Goal: Book appointment/travel/reservation

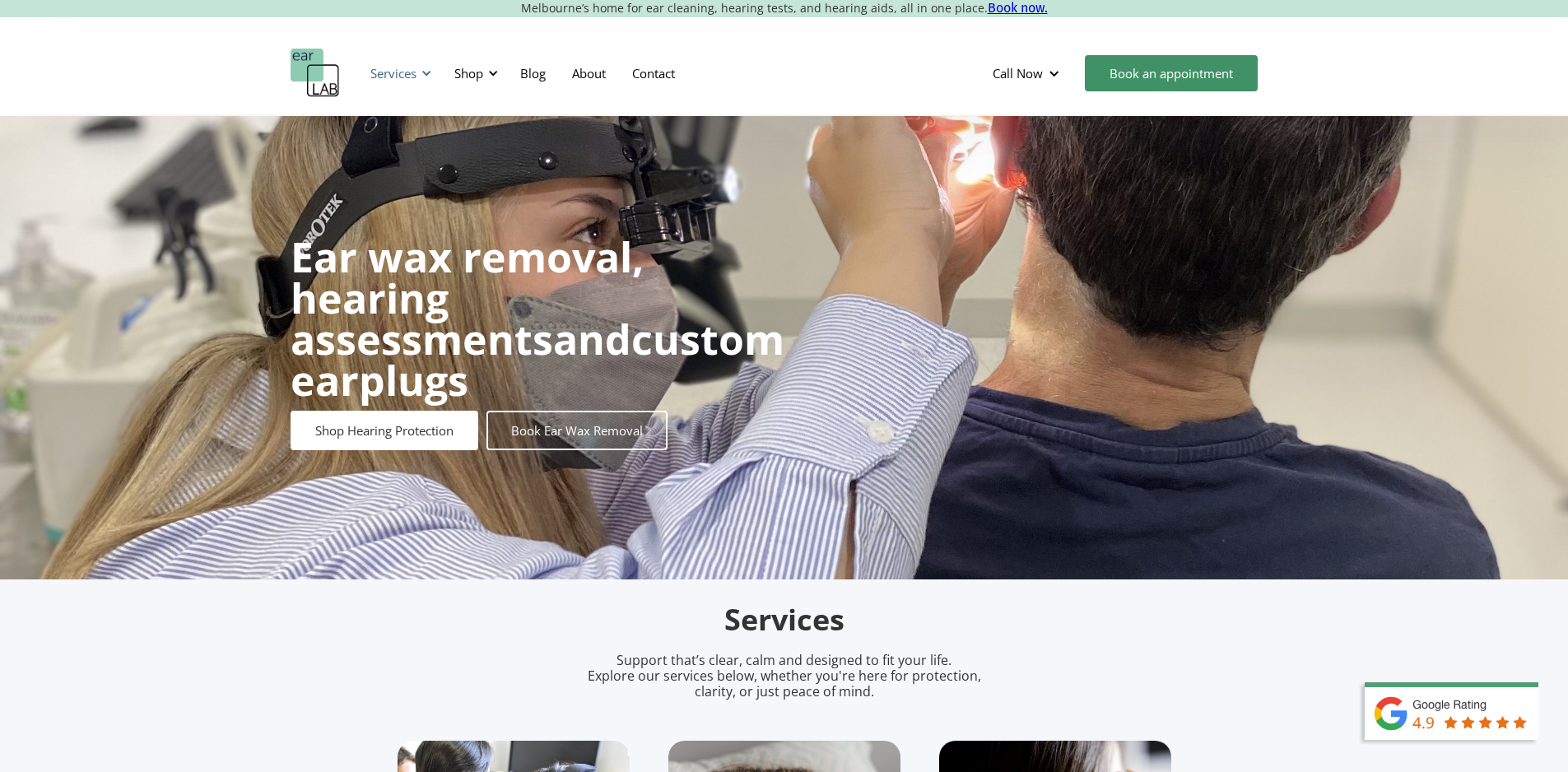
click at [423, 67] on div at bounding box center [426, 73] width 12 height 12
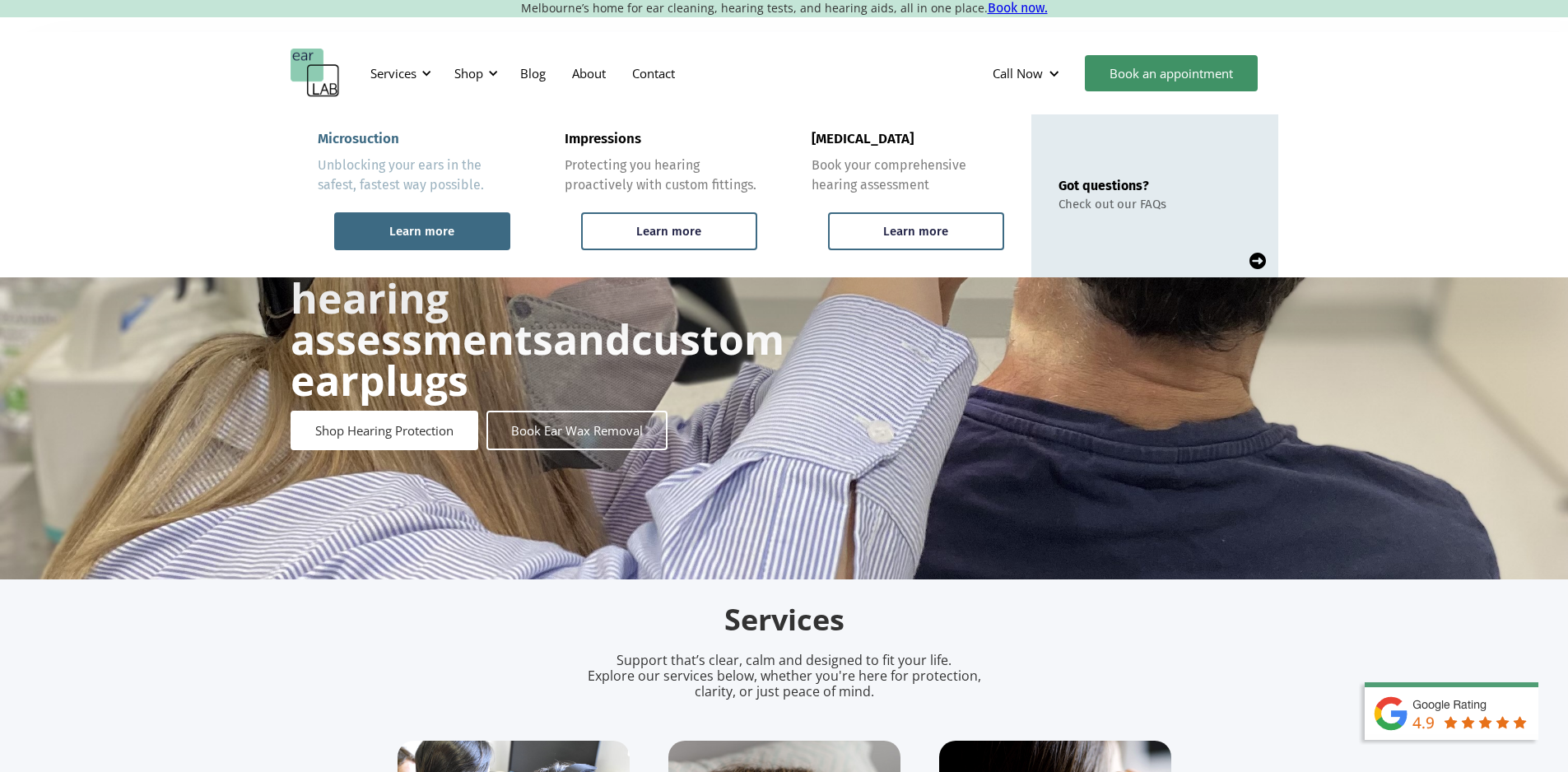
click at [483, 236] on div "Learn more" at bounding box center [423, 232] width 176 height 38
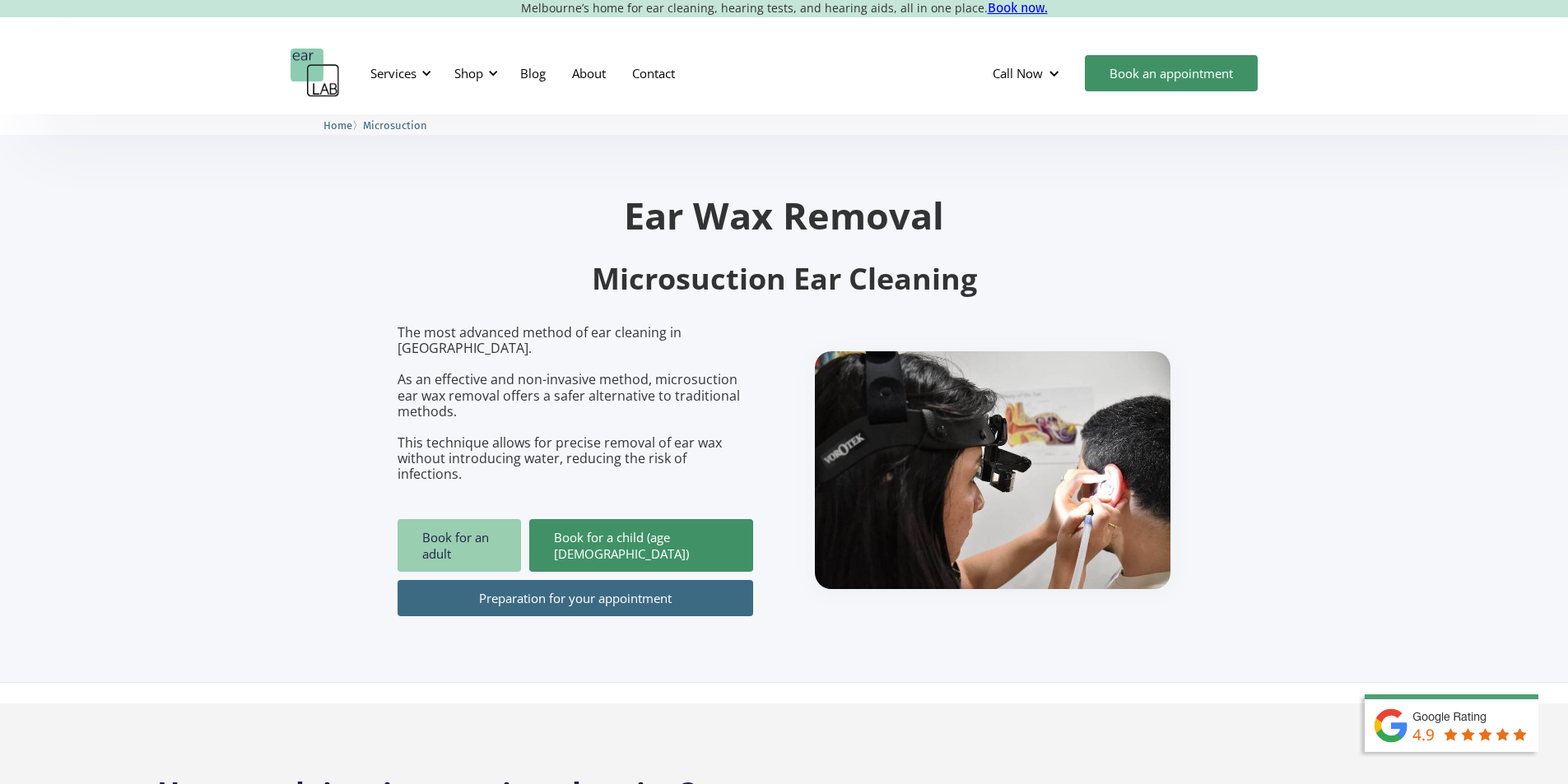
click at [518, 523] on link "Book for an adult" at bounding box center [459, 545] width 124 height 53
click at [519, 580] on link "Preparation for your appointment" at bounding box center [574, 598] width 355 height 36
click at [432, 519] on link "Book for an adult" at bounding box center [459, 545] width 124 height 53
